Goal: Task Accomplishment & Management: Manage account settings

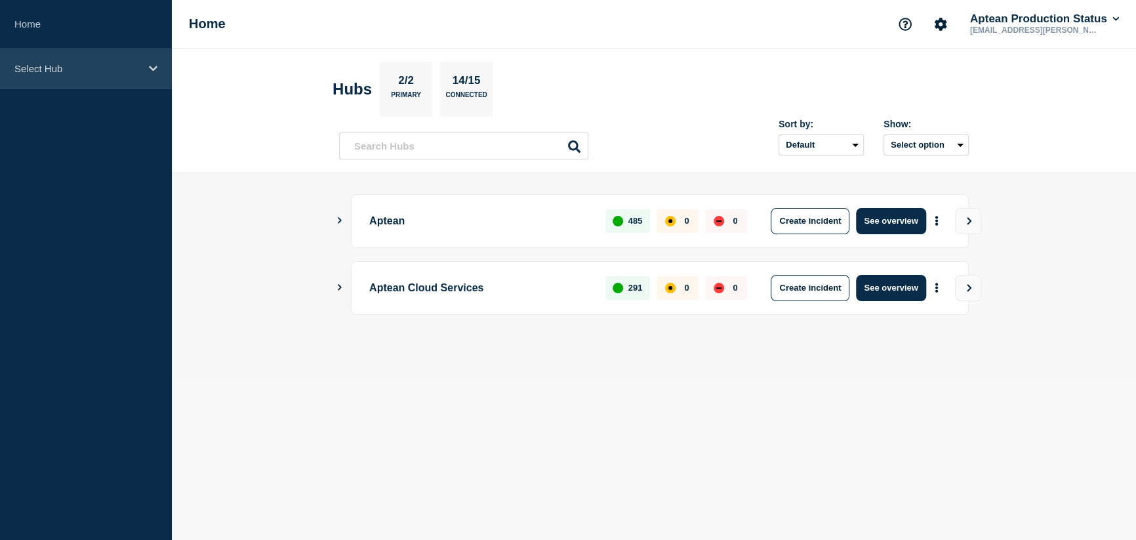
click at [115, 69] on p "Select Hub" at bounding box center [77, 68] width 126 height 11
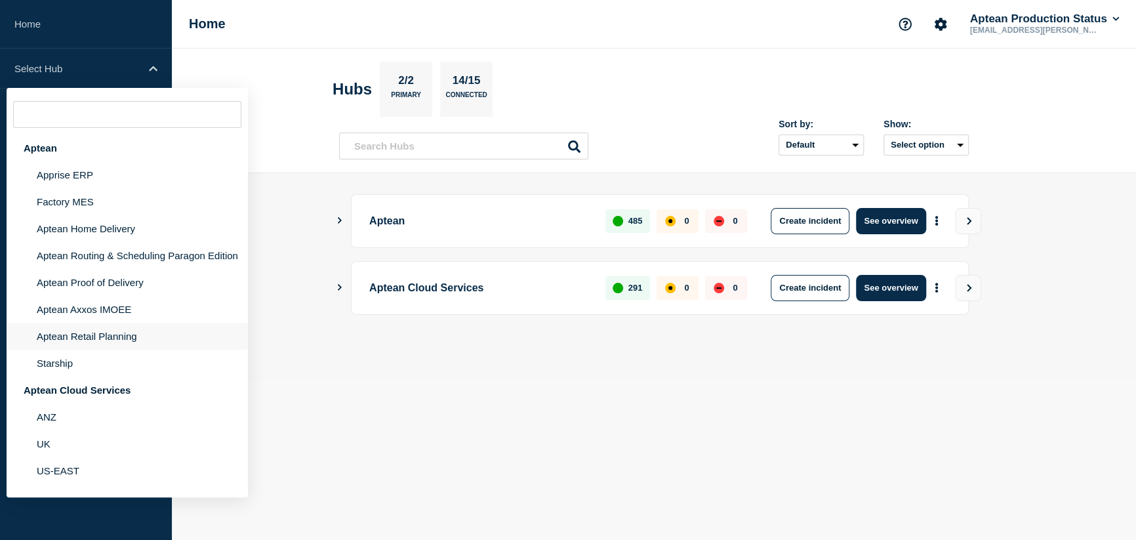
click at [71, 343] on li "Aptean Retail Planning" at bounding box center [127, 336] width 241 height 27
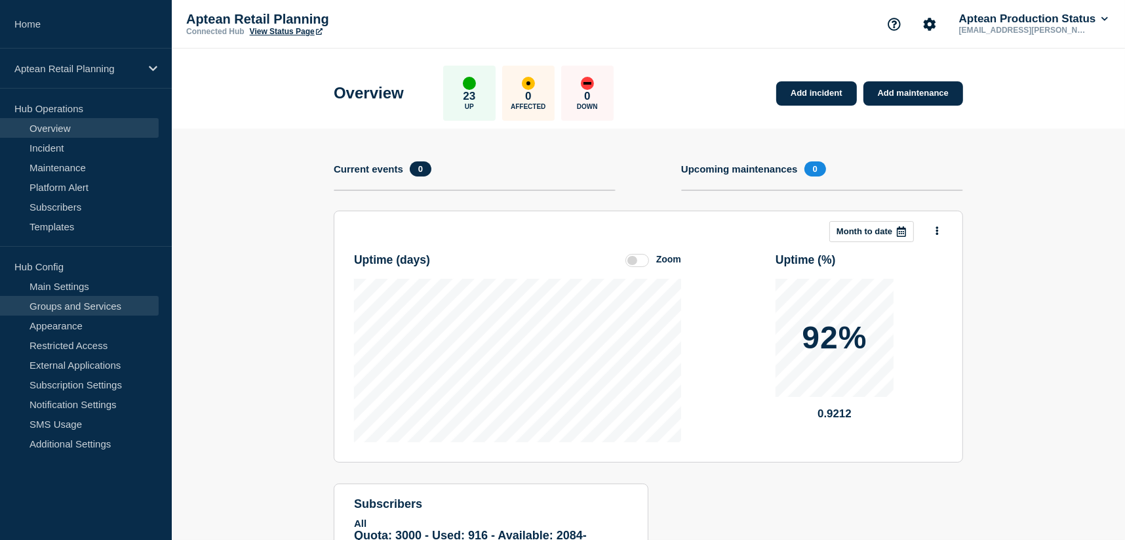
click at [71, 307] on link "Groups and Services" at bounding box center [79, 306] width 159 height 20
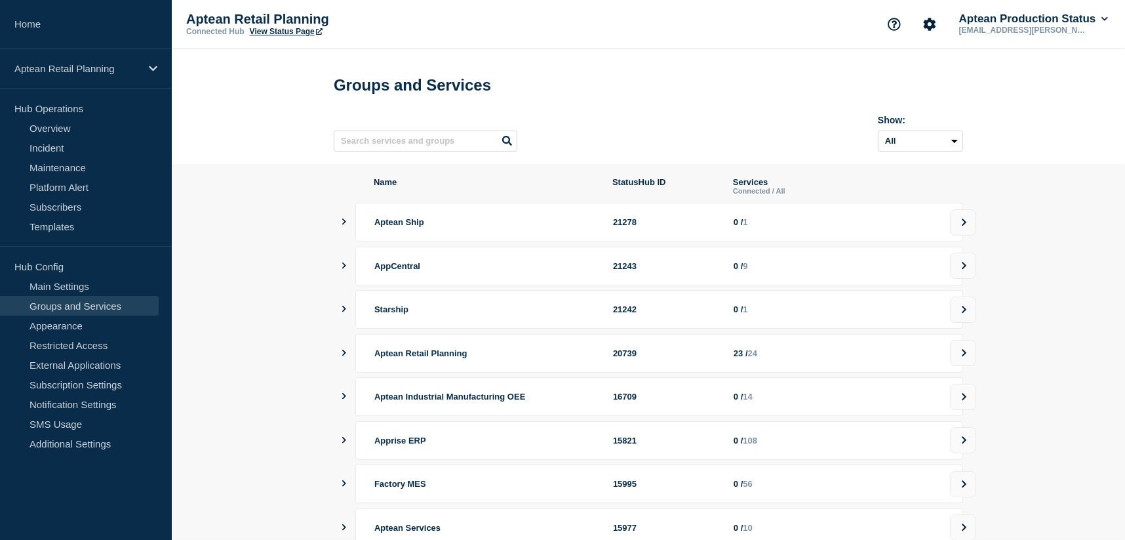
click at [344, 356] on icon "showServices" at bounding box center [344, 352] width 4 height 7
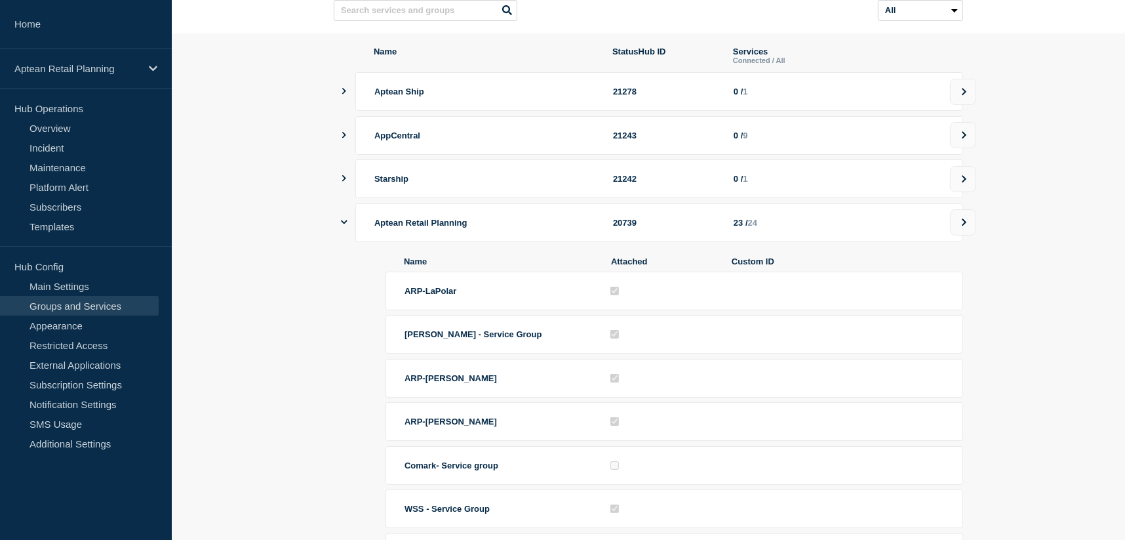
scroll to position [131, 0]
click at [963, 221] on button at bounding box center [963, 221] width 26 height 26
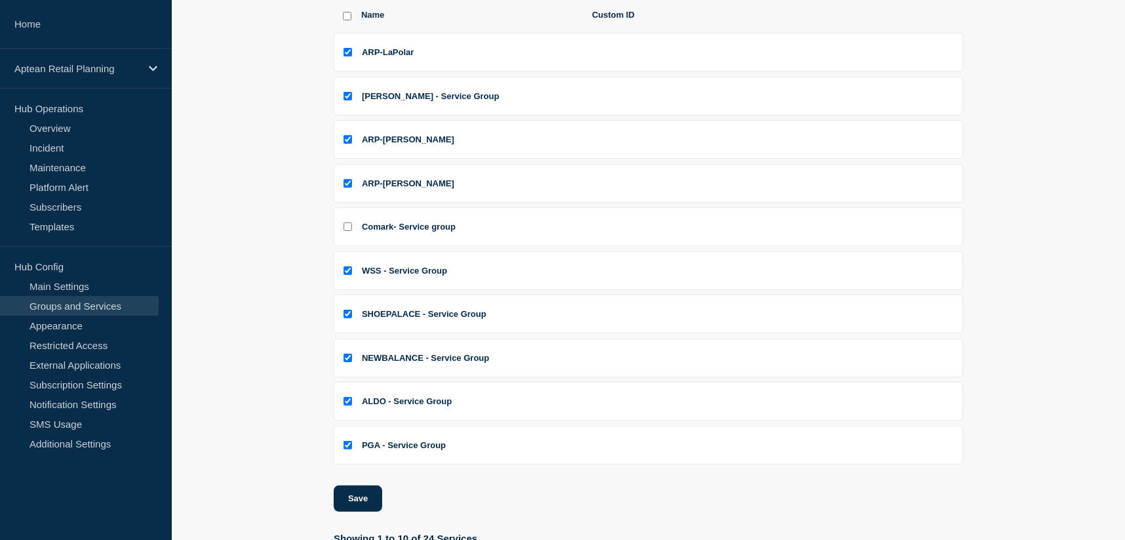
scroll to position [258, 0]
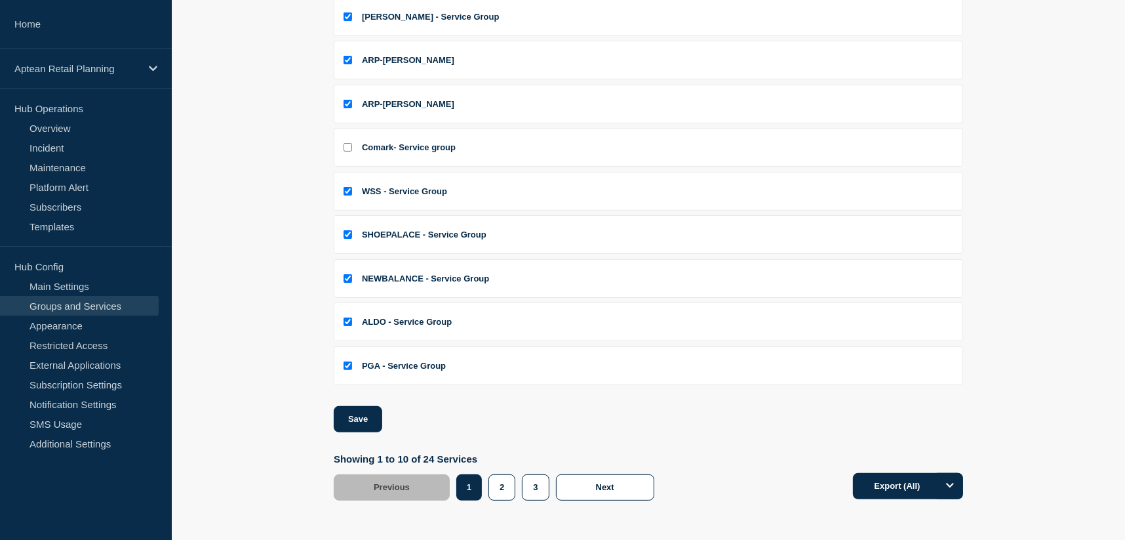
click at [197, 277] on section "Name Custom ID ARP-LaPolar [PERSON_NAME] - Service Group ARP-[PERSON_NAME] ARP-…" at bounding box center [648, 215] width 953 height 610
click at [232, 270] on section "Name Custom ID ARP-LaPolar [PERSON_NAME] - Service Group ARP-[PERSON_NAME] ARP-…" at bounding box center [648, 215] width 953 height 610
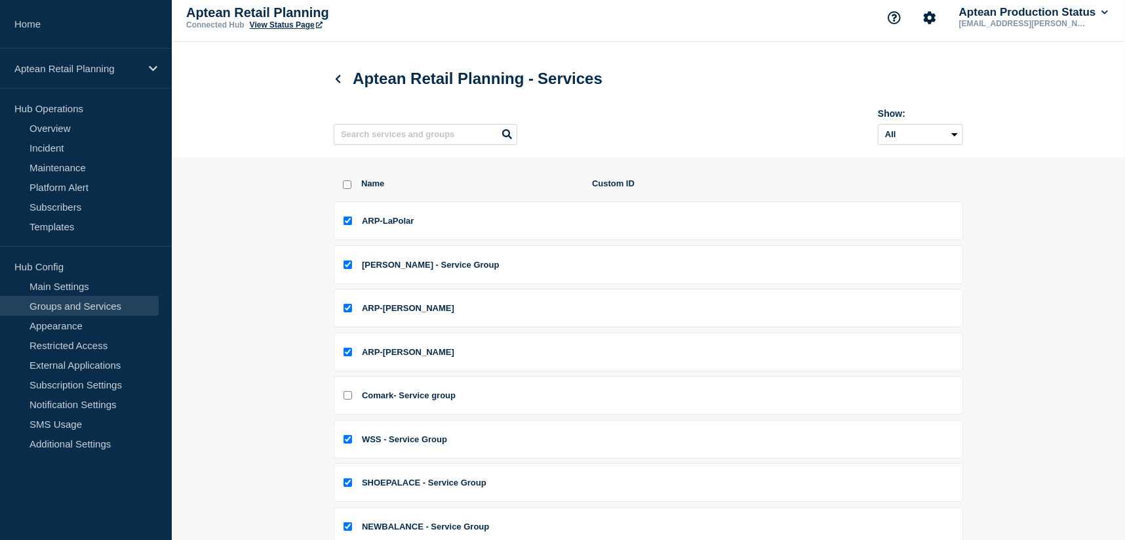
scroll to position [0, 0]
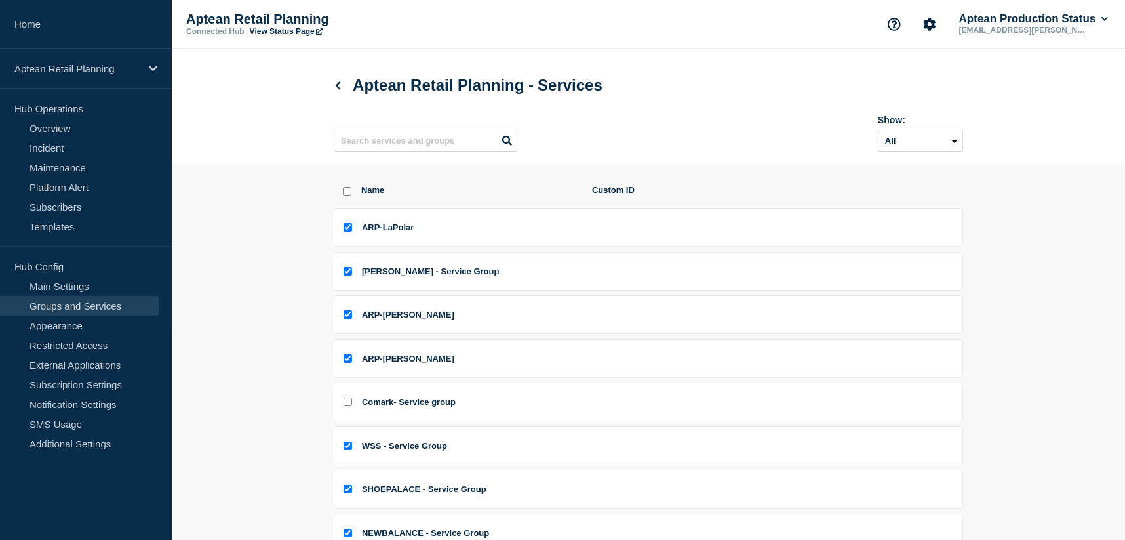
click at [774, 164] on div "Aptean Retail Planning - Services Show: All Archived Non-archived" at bounding box center [648, 106] width 659 height 115
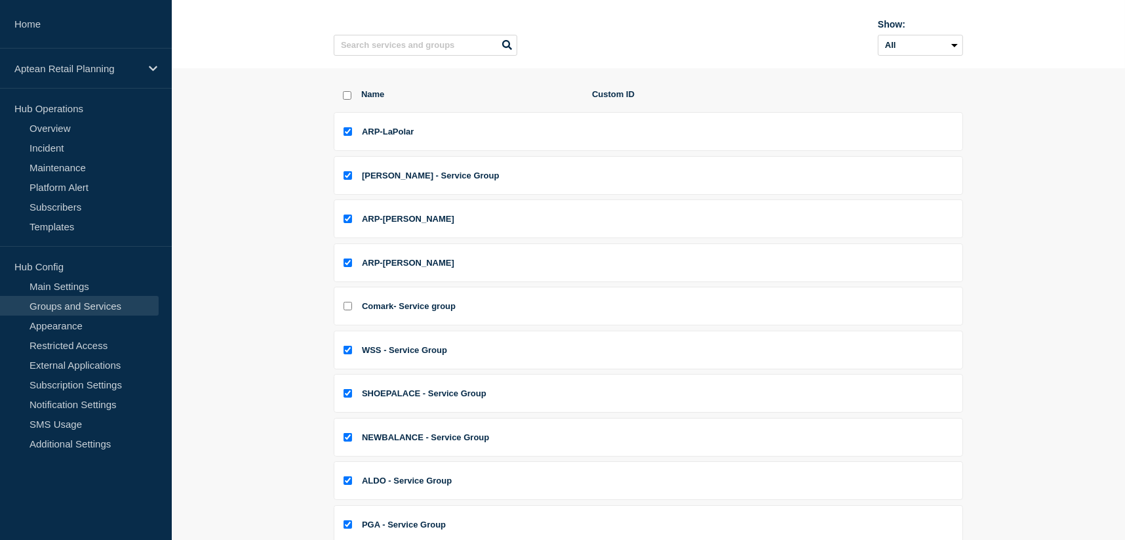
scroll to position [258, 0]
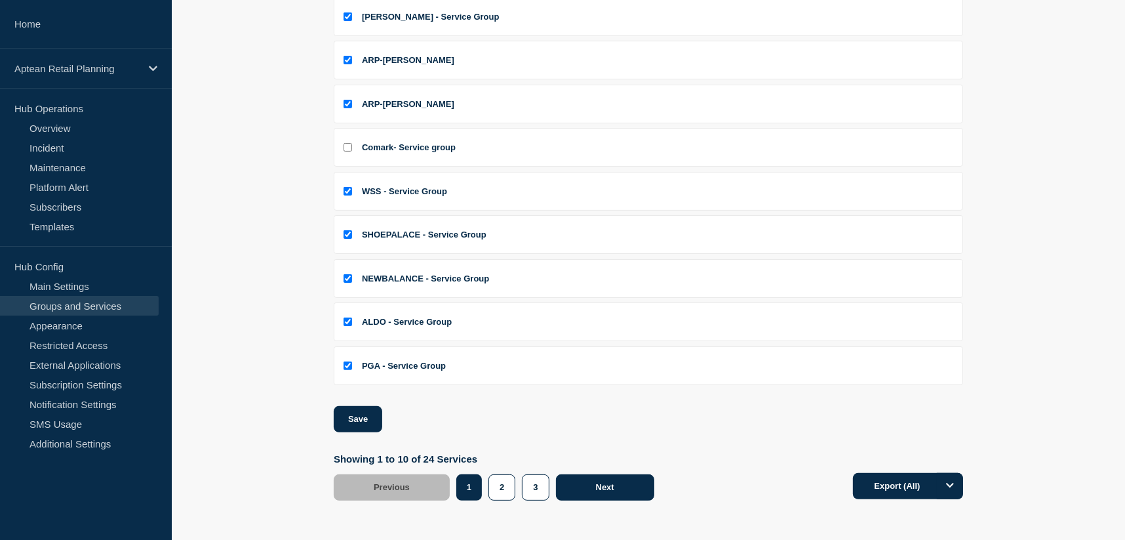
click at [603, 487] on span "Next" at bounding box center [605, 487] width 18 height 10
checkbox input "true"
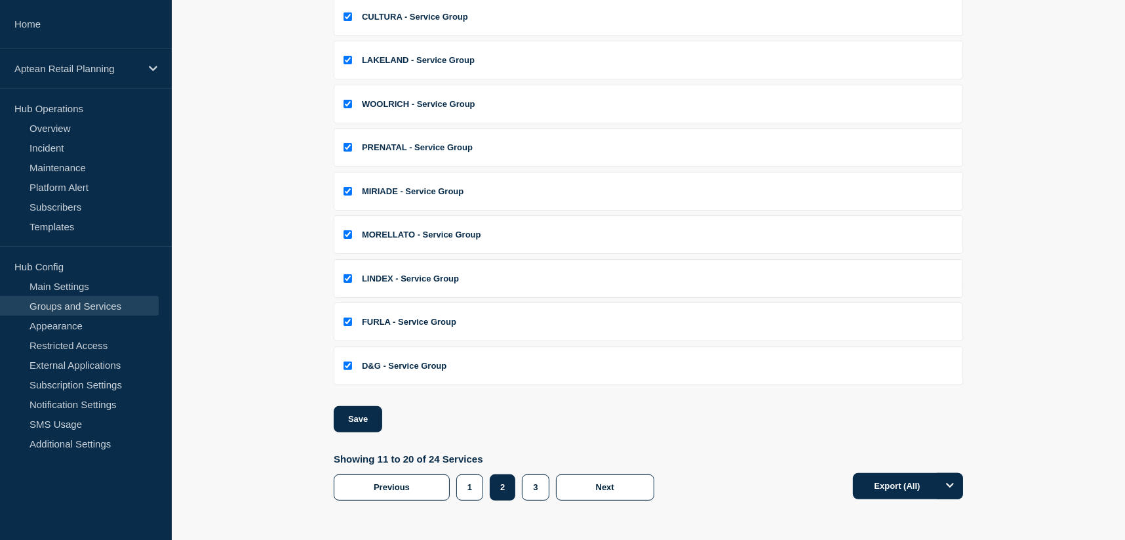
drag, startPoint x: 306, startPoint y: 130, endPoint x: 296, endPoint y: 128, distance: 9.4
click at [306, 130] on section "Name Custom ID SHOE [DATE] - Service Group CULTURA - Service Group LAKELAND - S…" at bounding box center [648, 215] width 953 height 610
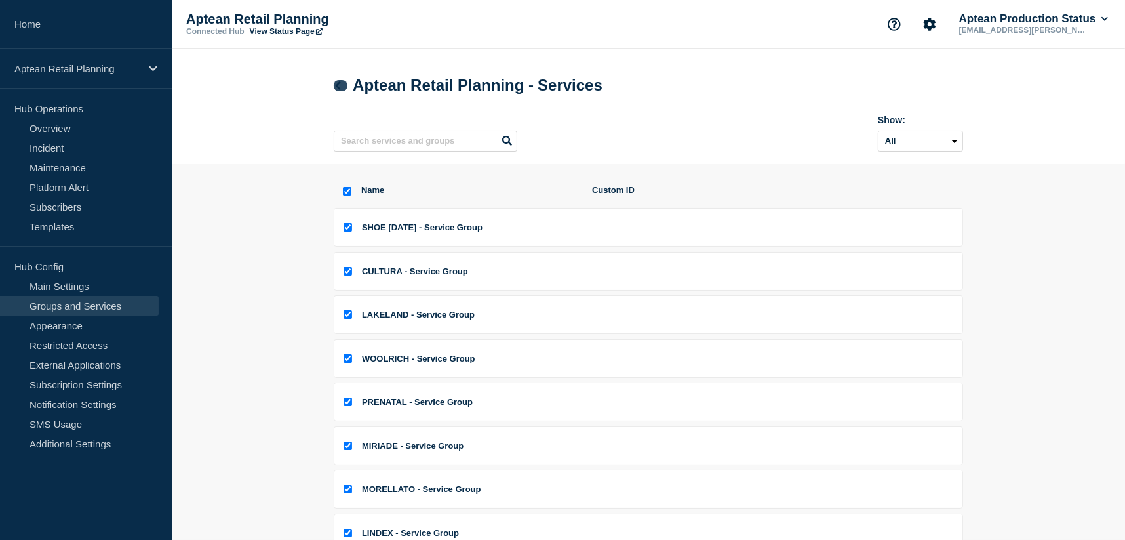
click at [338, 81] on icon at bounding box center [338, 85] width 10 height 9
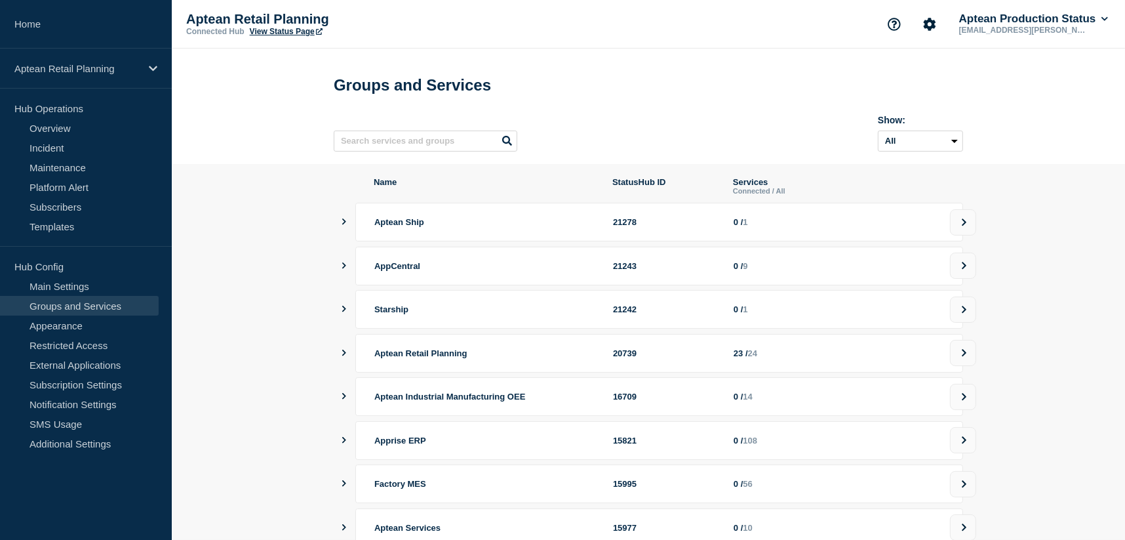
click at [348, 364] on div "Aptean Retail Planning 20739 23 / 24" at bounding box center [654, 353] width 620 height 39
click at [341, 354] on button "showServices" at bounding box center [344, 353] width 7 height 39
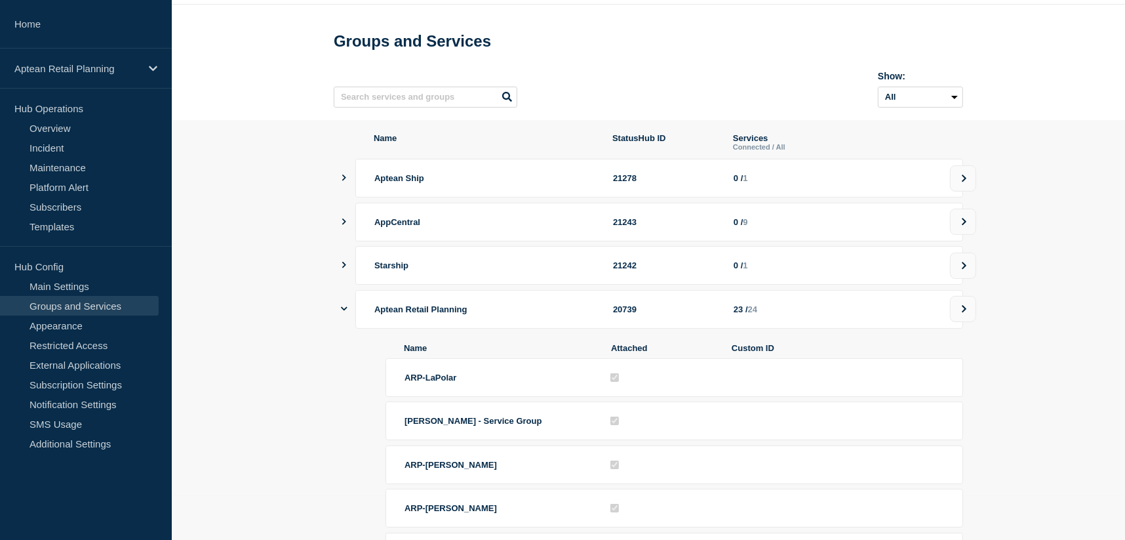
scroll to position [65, 0]
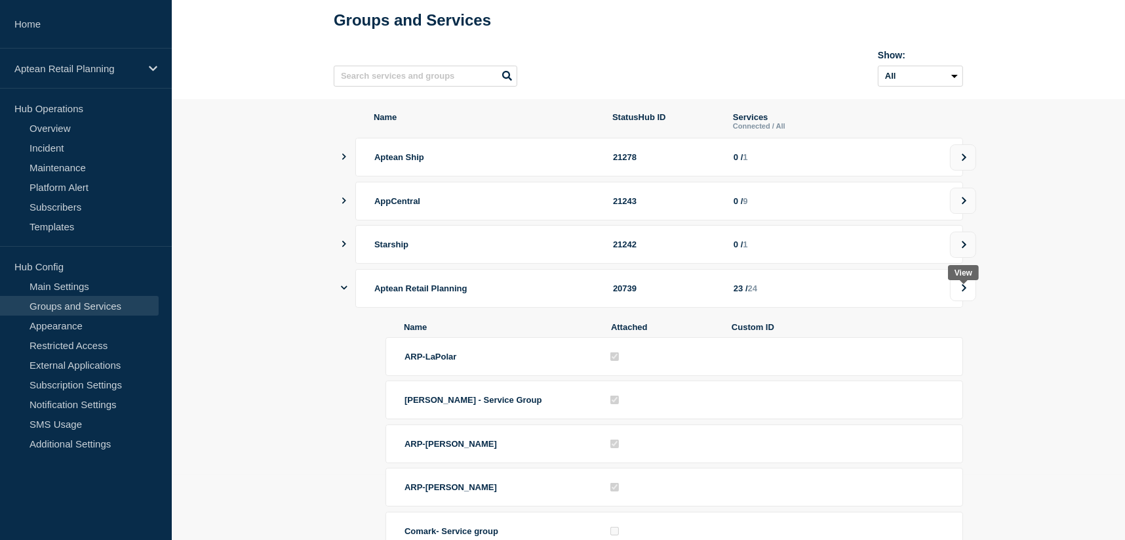
click at [961, 292] on icon at bounding box center [964, 288] width 9 height 8
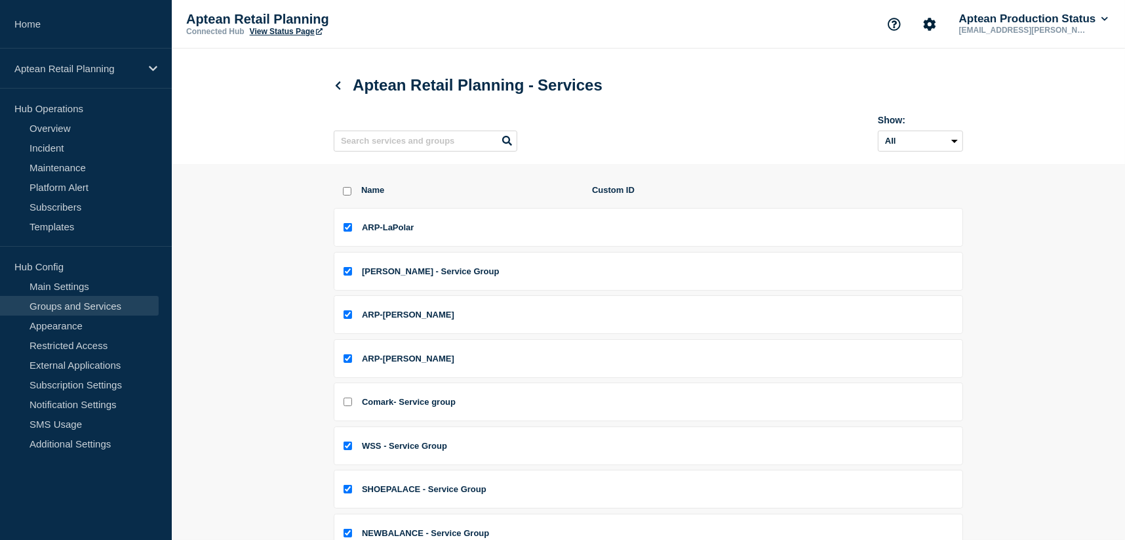
click at [337, 75] on div "Aptean Retail Planning - Services" at bounding box center [648, 85] width 629 height 39
click at [334, 90] on link at bounding box center [341, 85] width 14 height 11
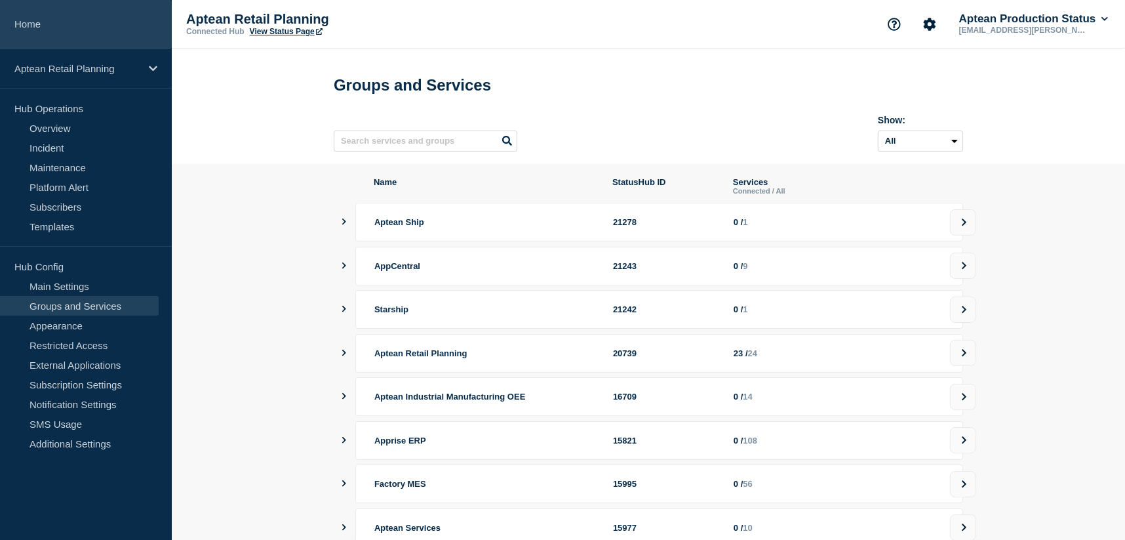
click at [50, 25] on link "Home" at bounding box center [86, 24] width 172 height 49
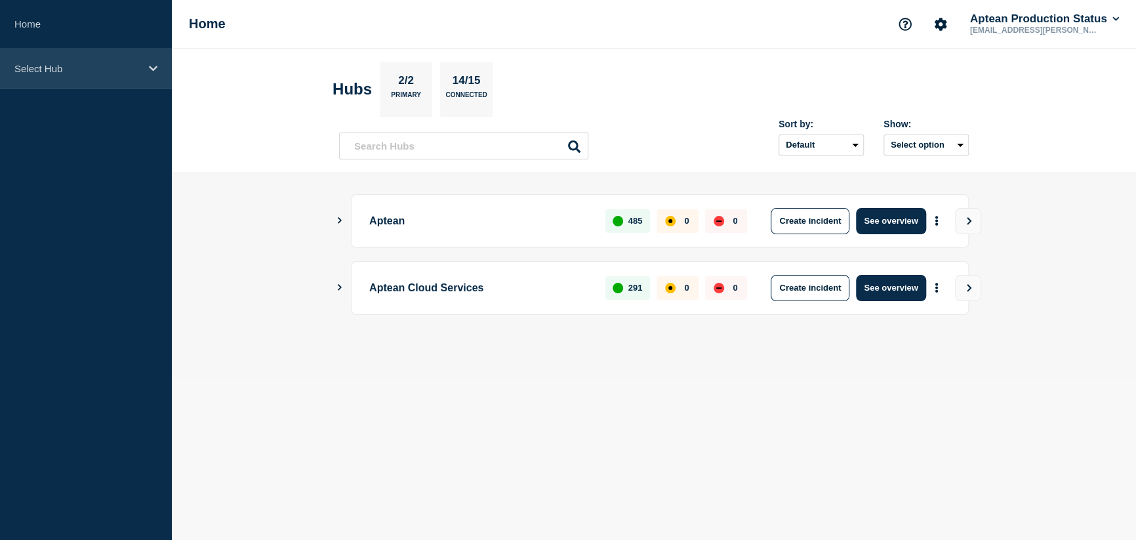
click at [41, 85] on div "Select Hub" at bounding box center [86, 69] width 172 height 40
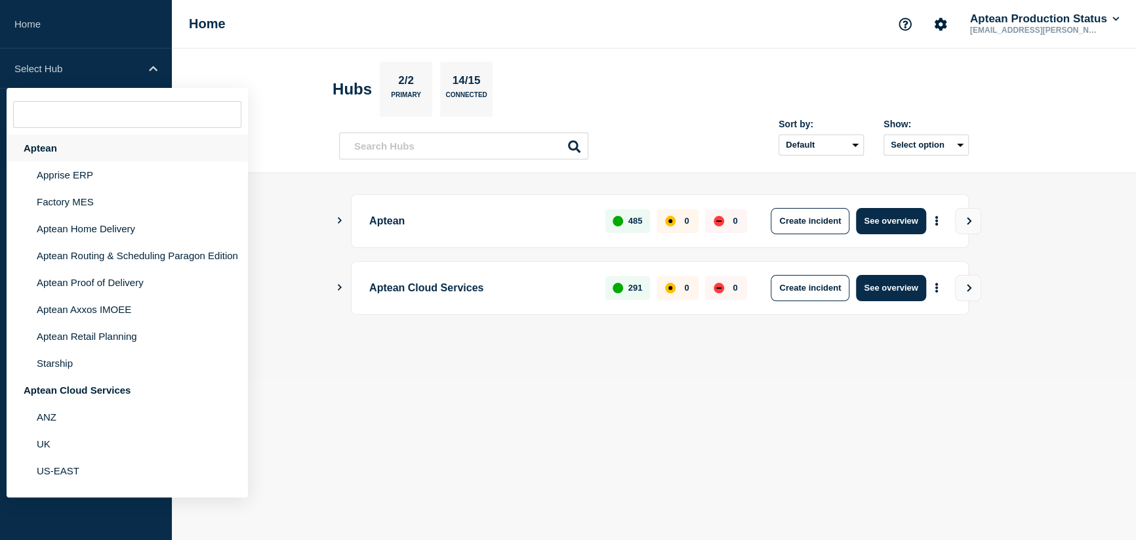
click at [47, 149] on div "Aptean" at bounding box center [127, 147] width 241 height 27
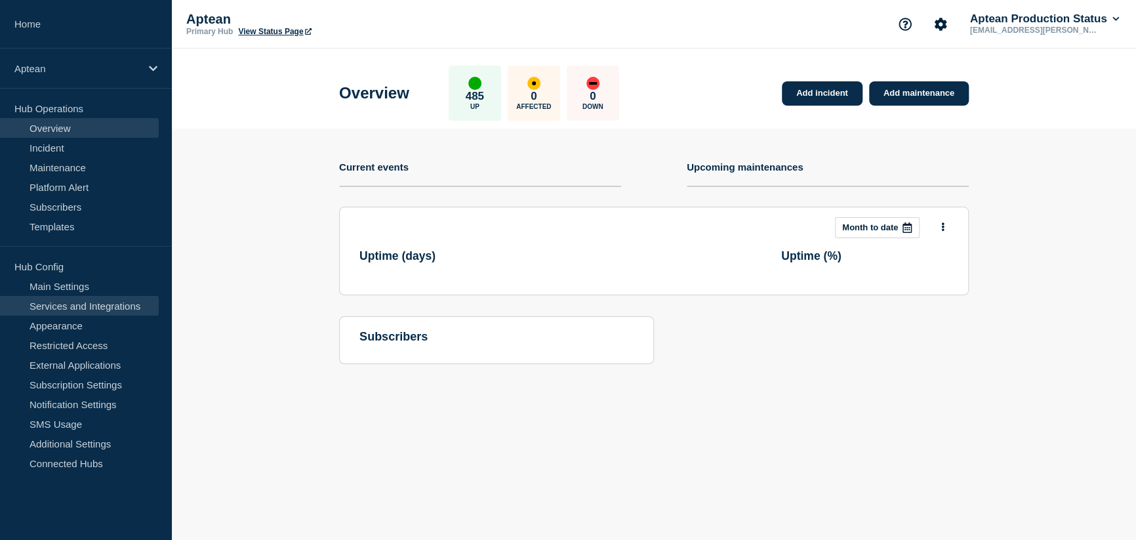
click at [71, 307] on link "Services and Integrations" at bounding box center [79, 306] width 159 height 20
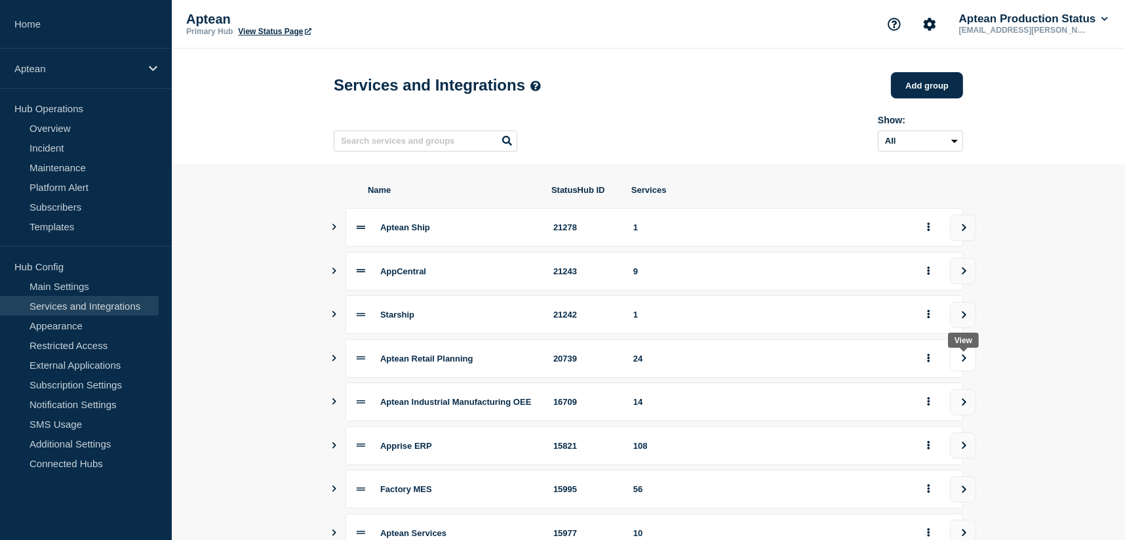
click at [970, 365] on button "view group" at bounding box center [963, 358] width 26 height 26
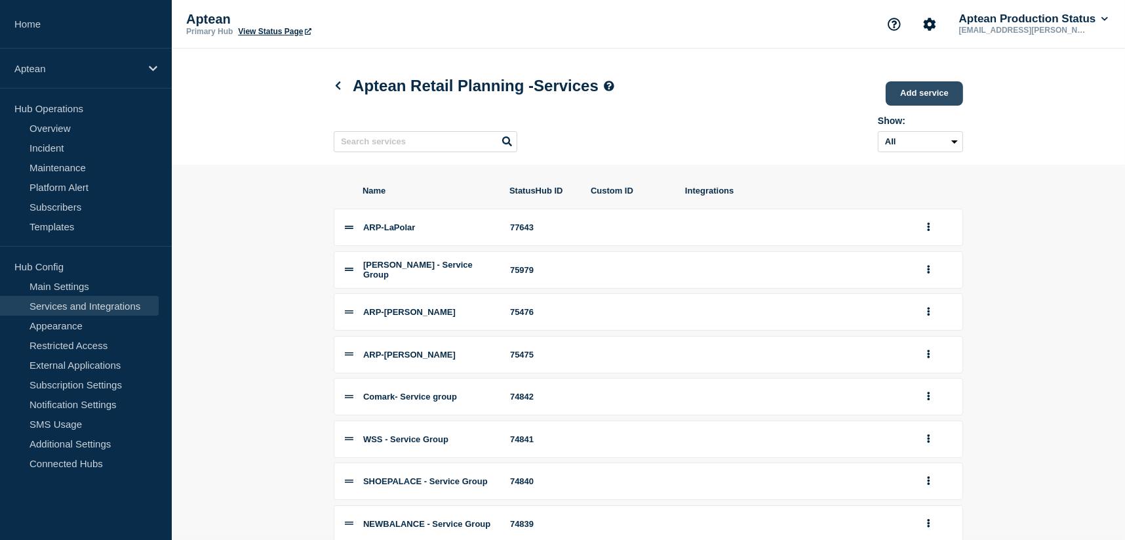
click at [913, 91] on link "Add service" at bounding box center [924, 93] width 77 height 24
click at [933, 92] on link "Add service" at bounding box center [924, 93] width 77 height 24
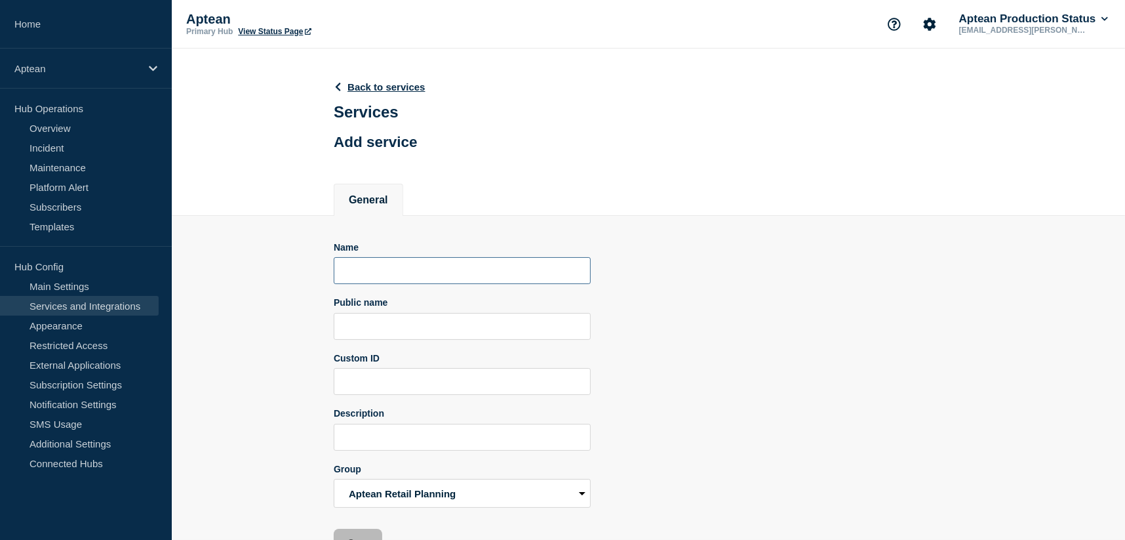
click at [406, 269] on input "Name" at bounding box center [462, 270] width 257 height 27
paste input "[PERSON_NAME]"
type input "[PERSON_NAME]"
click at [381, 340] on input "Public name" at bounding box center [462, 326] width 257 height 27
click at [416, 330] on input "Public name" at bounding box center [462, 326] width 257 height 27
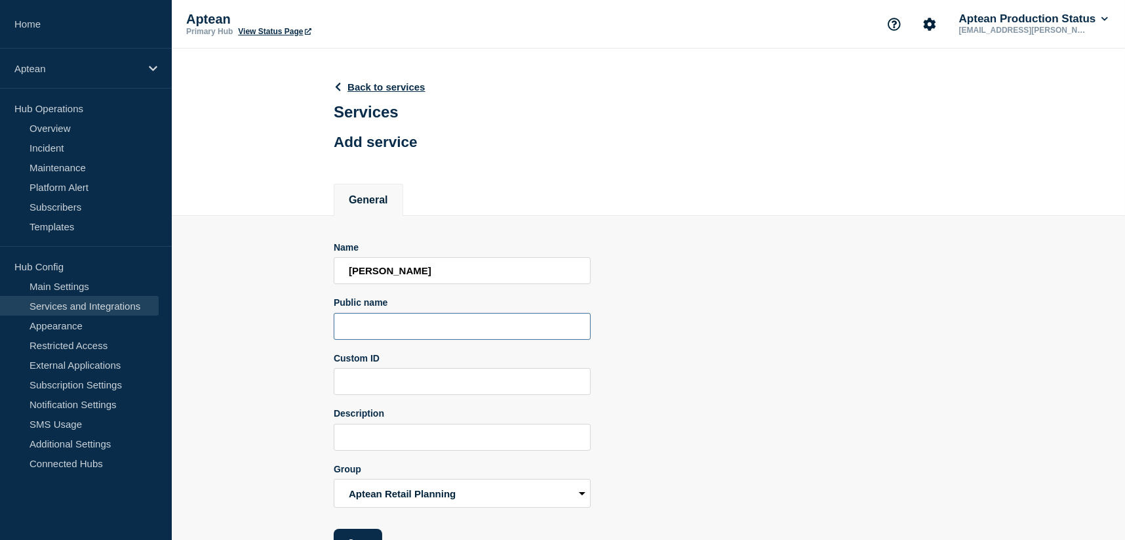
paste input "ARP-[GEOGRAPHIC_DATA] 13"
type input "ARP-[GEOGRAPHIC_DATA] 13"
click at [654, 302] on div "Name [PERSON_NAME] Public name ARP-[GEOGRAPHIC_DATA] 13 Custom ID Description G…" at bounding box center [648, 398] width 629 height 313
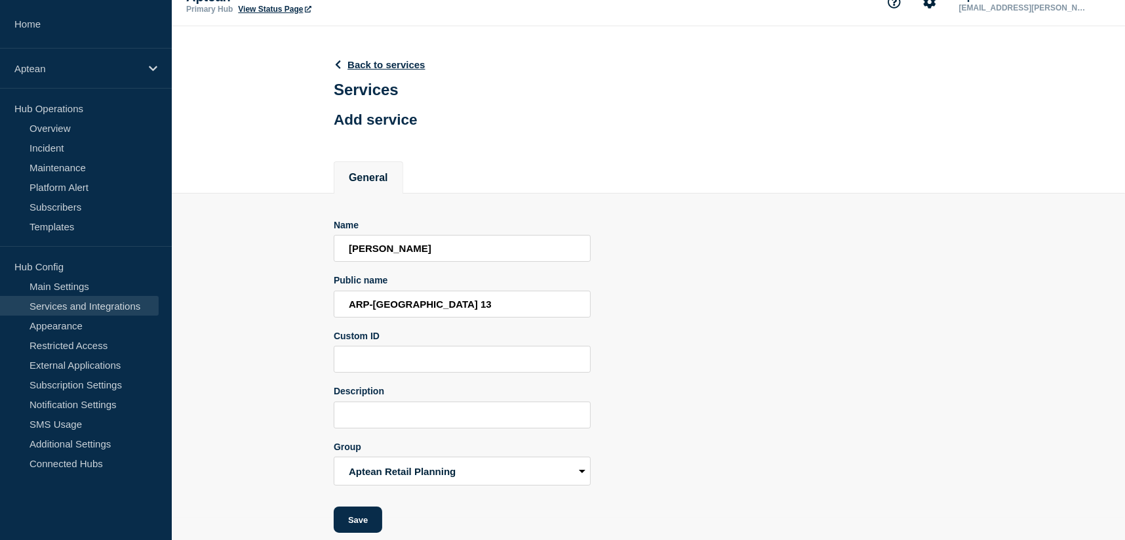
scroll to position [42, 0]
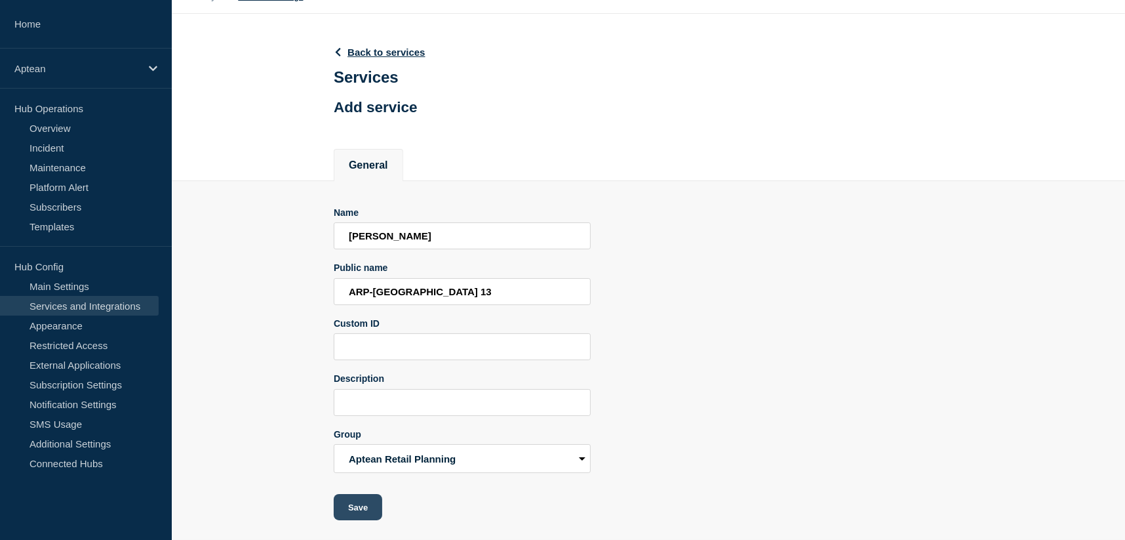
click at [349, 494] on button "Save" at bounding box center [358, 507] width 49 height 26
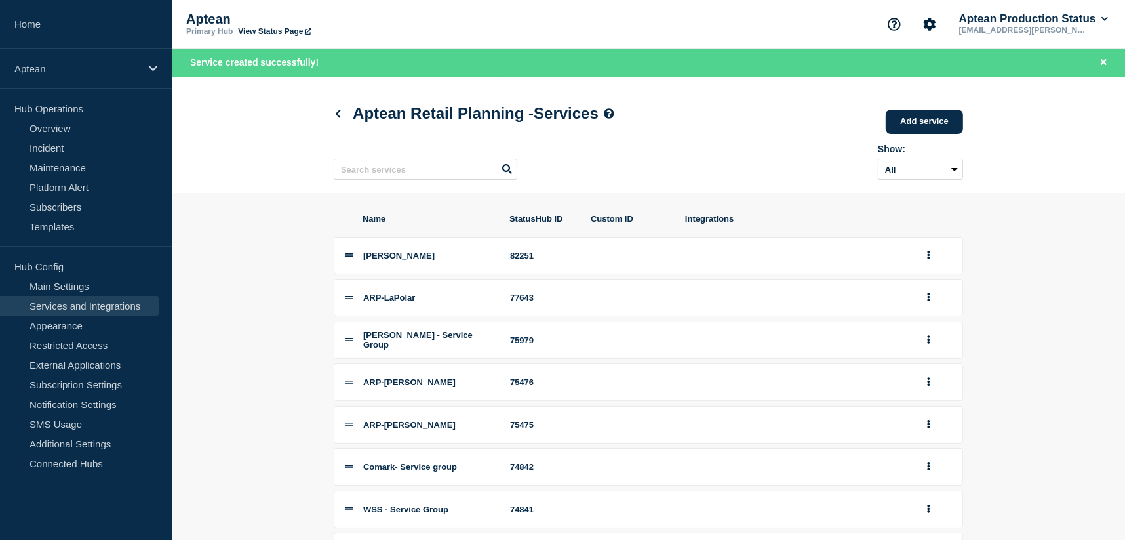
click at [260, 222] on section "Name StatusHub ID Custom ID Integrations [PERSON_NAME] 82251 ARP-LaPolar 77643 …" at bounding box center [648, 468] width 953 height 550
click at [931, 261] on button "group actions" at bounding box center [929, 255] width 16 height 20
click at [864, 212] on div "Name StatusHub ID Custom ID Integrations [PERSON_NAME] 82251 Edit Delete Move t…" at bounding box center [648, 468] width 629 height 550
click at [797, 170] on div "Show: All Archived Non-archived" at bounding box center [648, 160] width 629 height 52
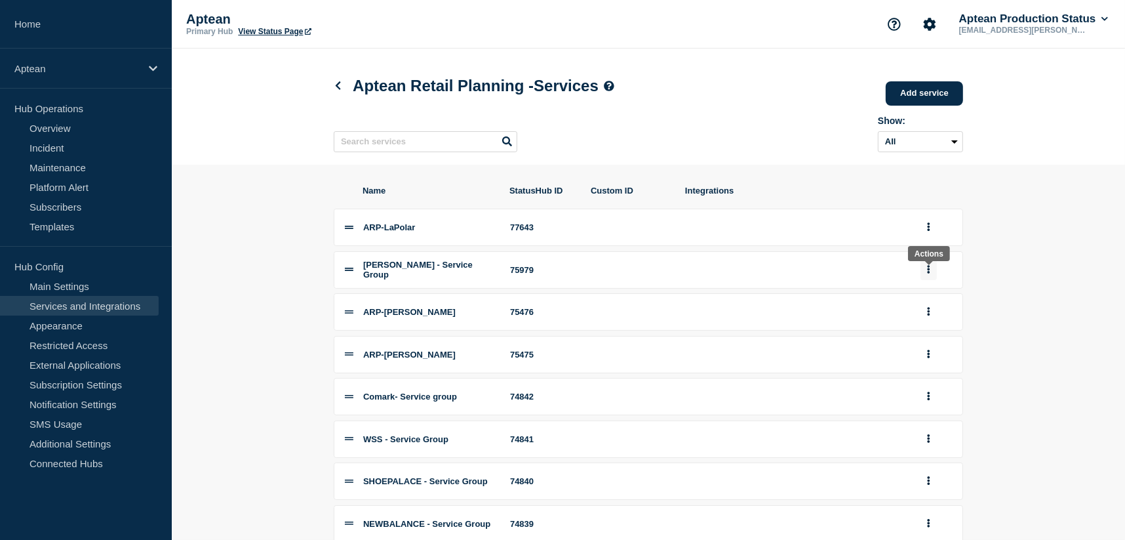
click at [927, 270] on icon "group actions" at bounding box center [928, 269] width 3 height 9
click at [932, 303] on button "Edit" at bounding box center [936, 293] width 66 height 20
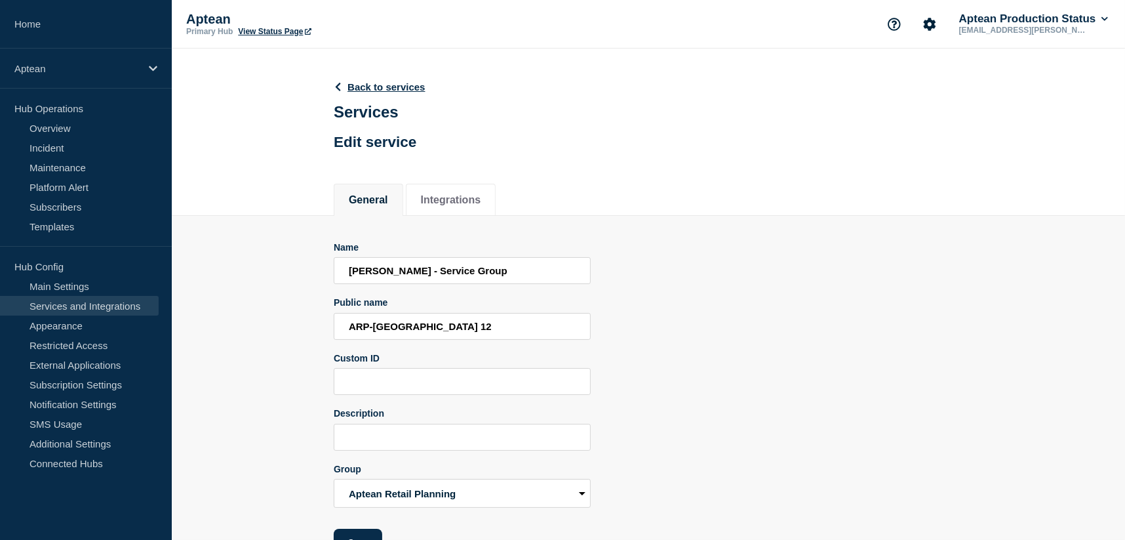
click at [740, 296] on div "Name [PERSON_NAME] - Service Group Public name ARP-[GEOGRAPHIC_DATA] 12 Custom …" at bounding box center [648, 398] width 629 height 313
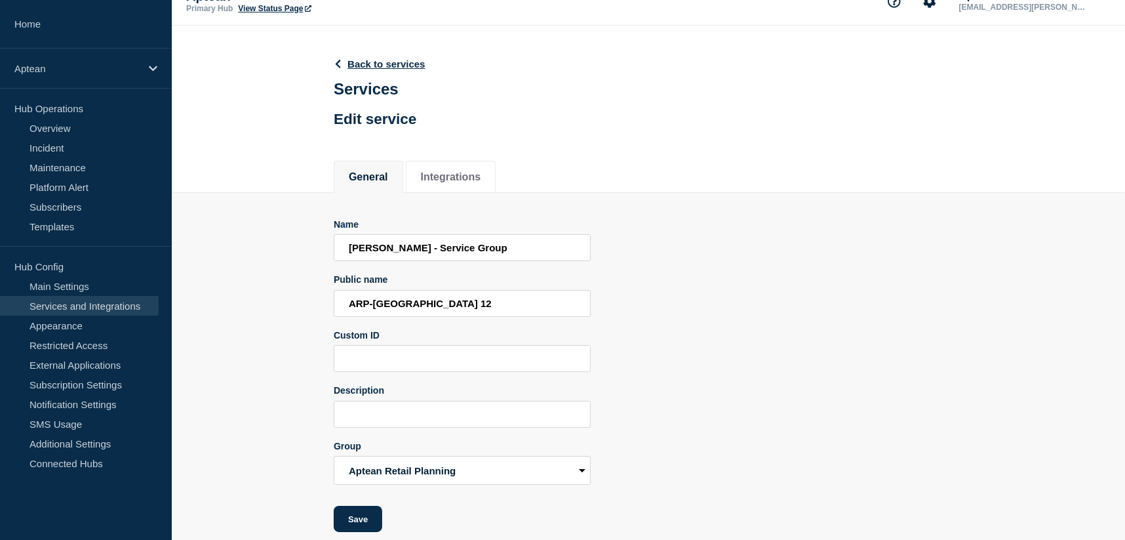
scroll to position [42, 0]
